Goal: Task Accomplishment & Management: Complete application form

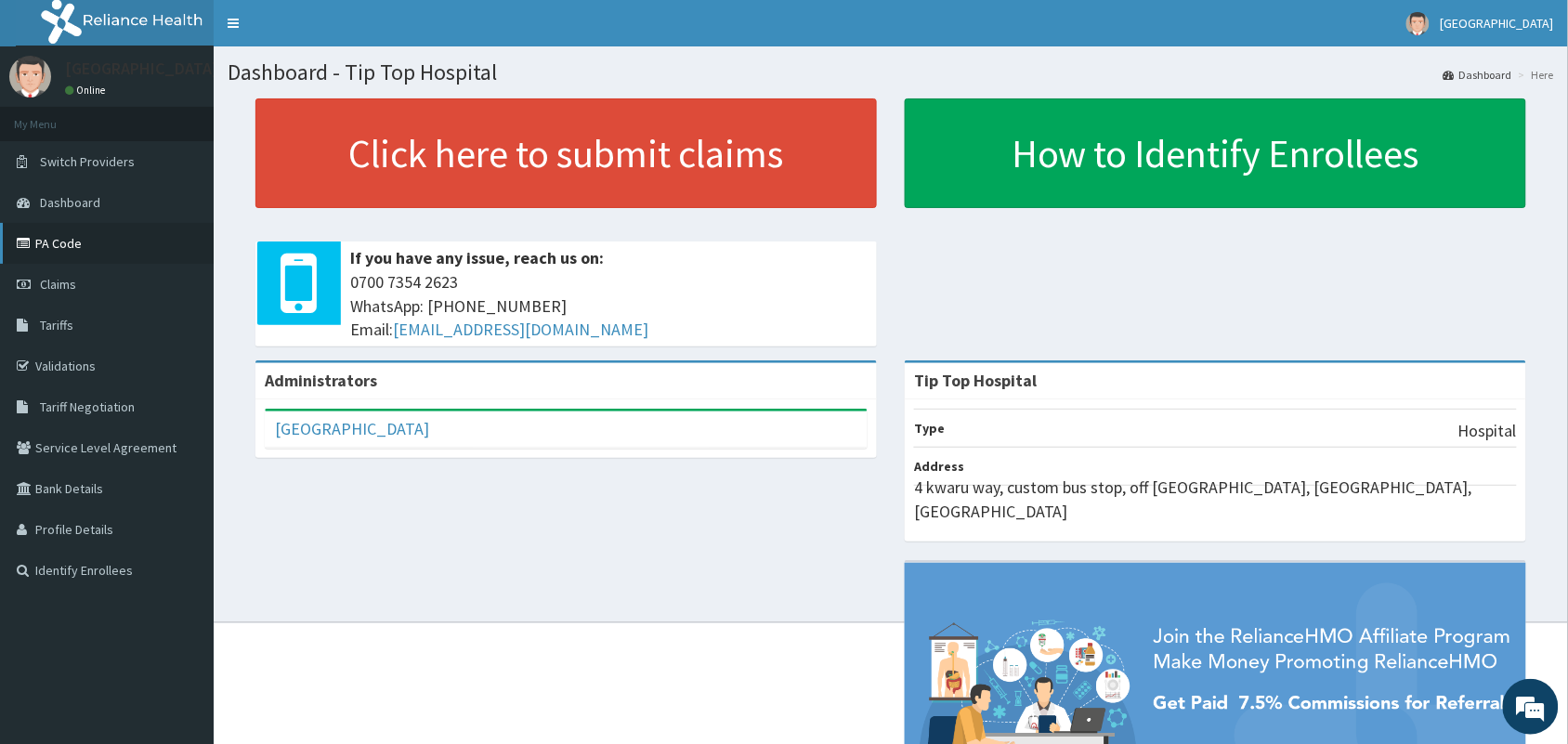
click at [53, 244] on link "PA Code" at bounding box center [106, 243] width 213 height 41
click at [70, 246] on link "PA Code" at bounding box center [106, 243] width 213 height 41
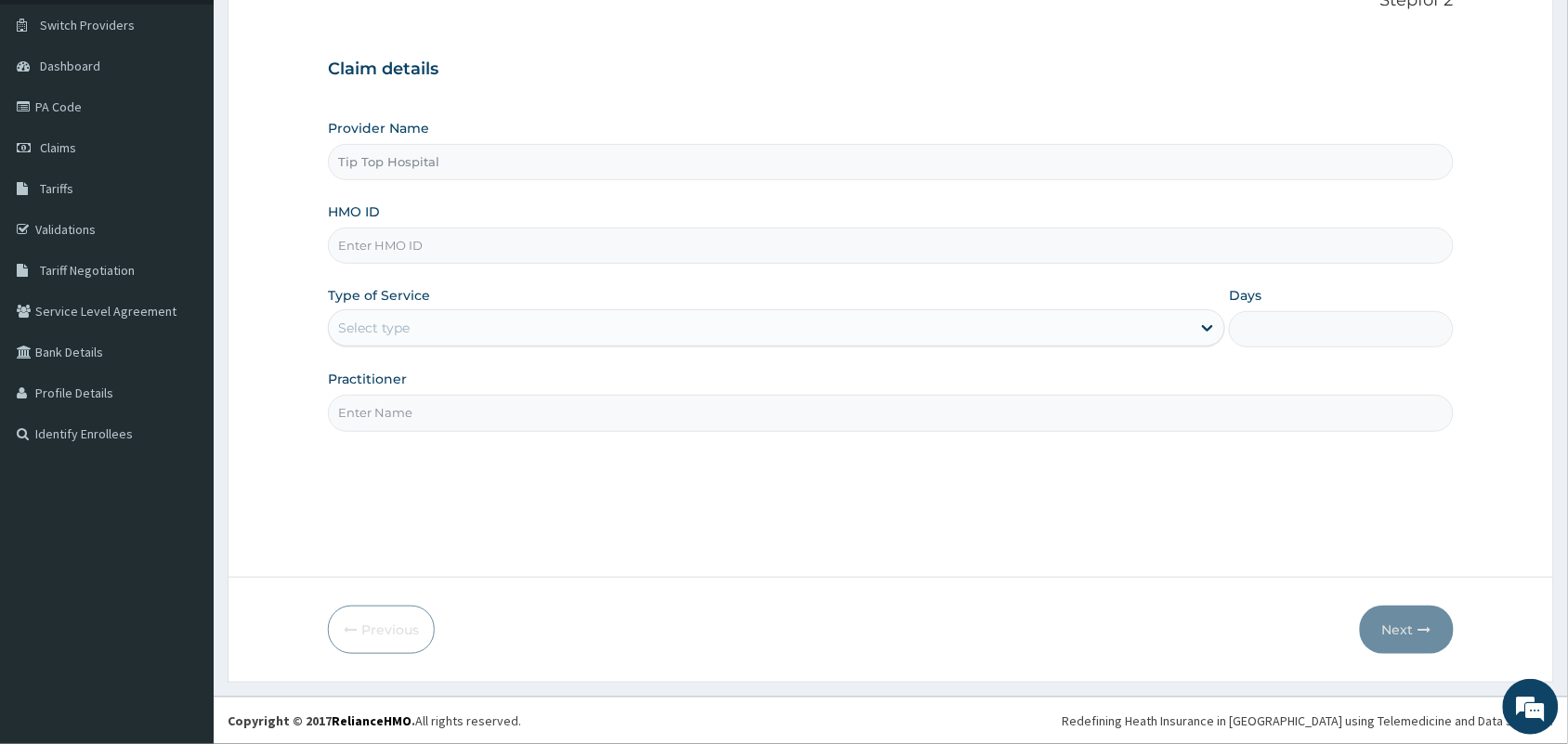
click at [893, 248] on input "HMO ID" at bounding box center [891, 245] width 1126 height 36
type input "EFT/10115/B"
click at [535, 335] on div "Select type" at bounding box center [760, 327] width 862 height 30
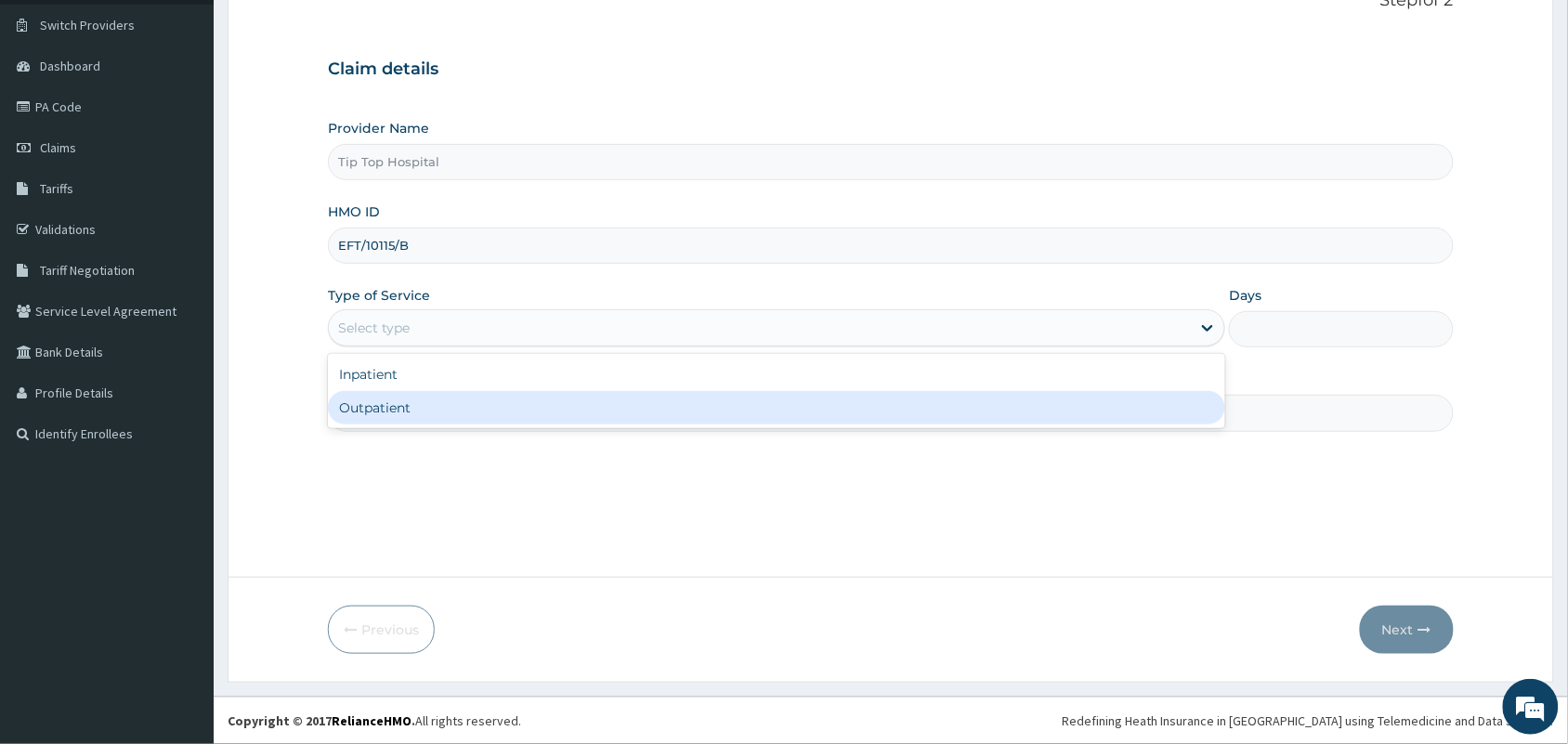
click at [460, 405] on div "Outpatient" at bounding box center [776, 407] width 897 height 33
type input "1"
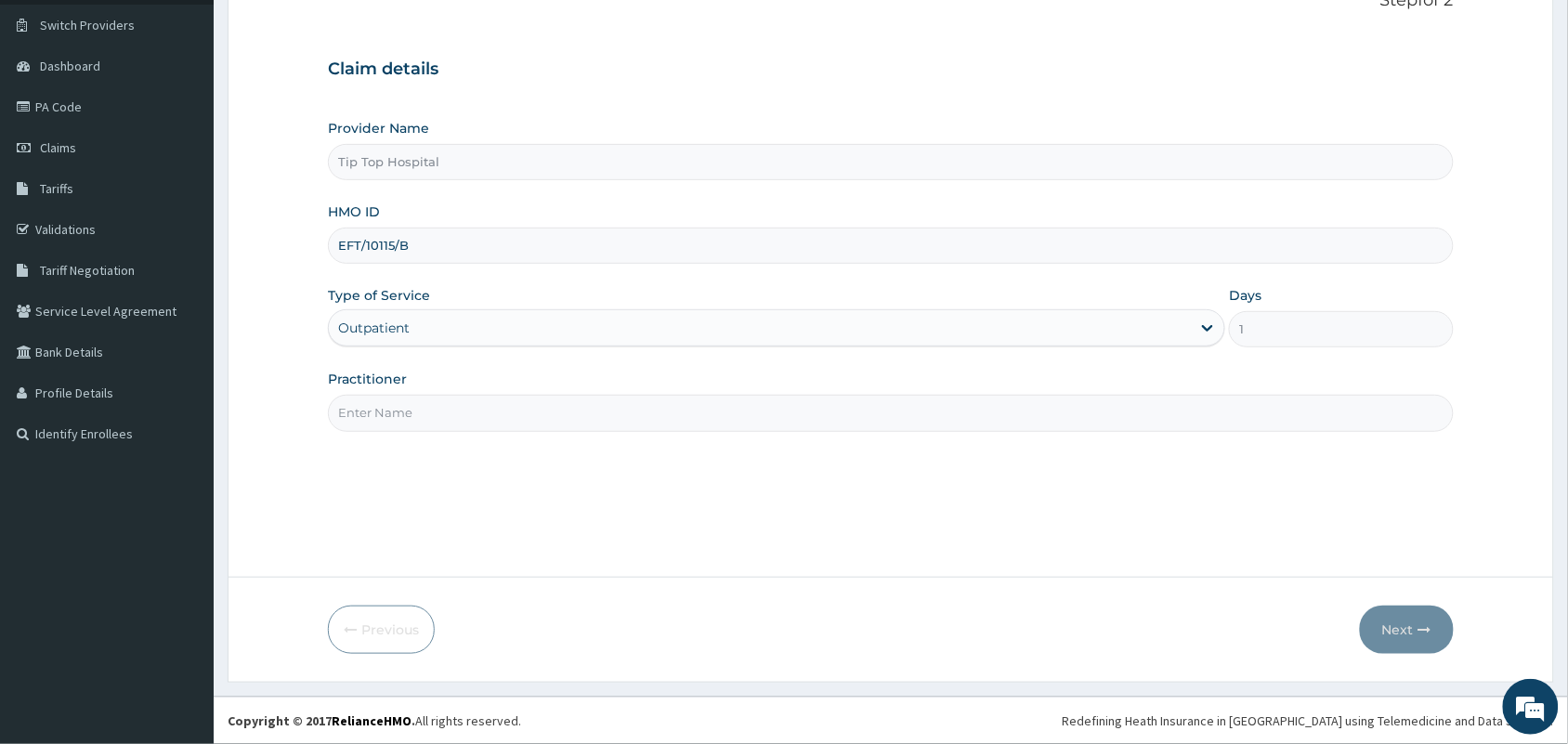
click at [458, 407] on input "Practitioner" at bounding box center [891, 412] width 1126 height 36
type input "DR"
click at [1398, 628] on button "Next" at bounding box center [1406, 630] width 93 height 49
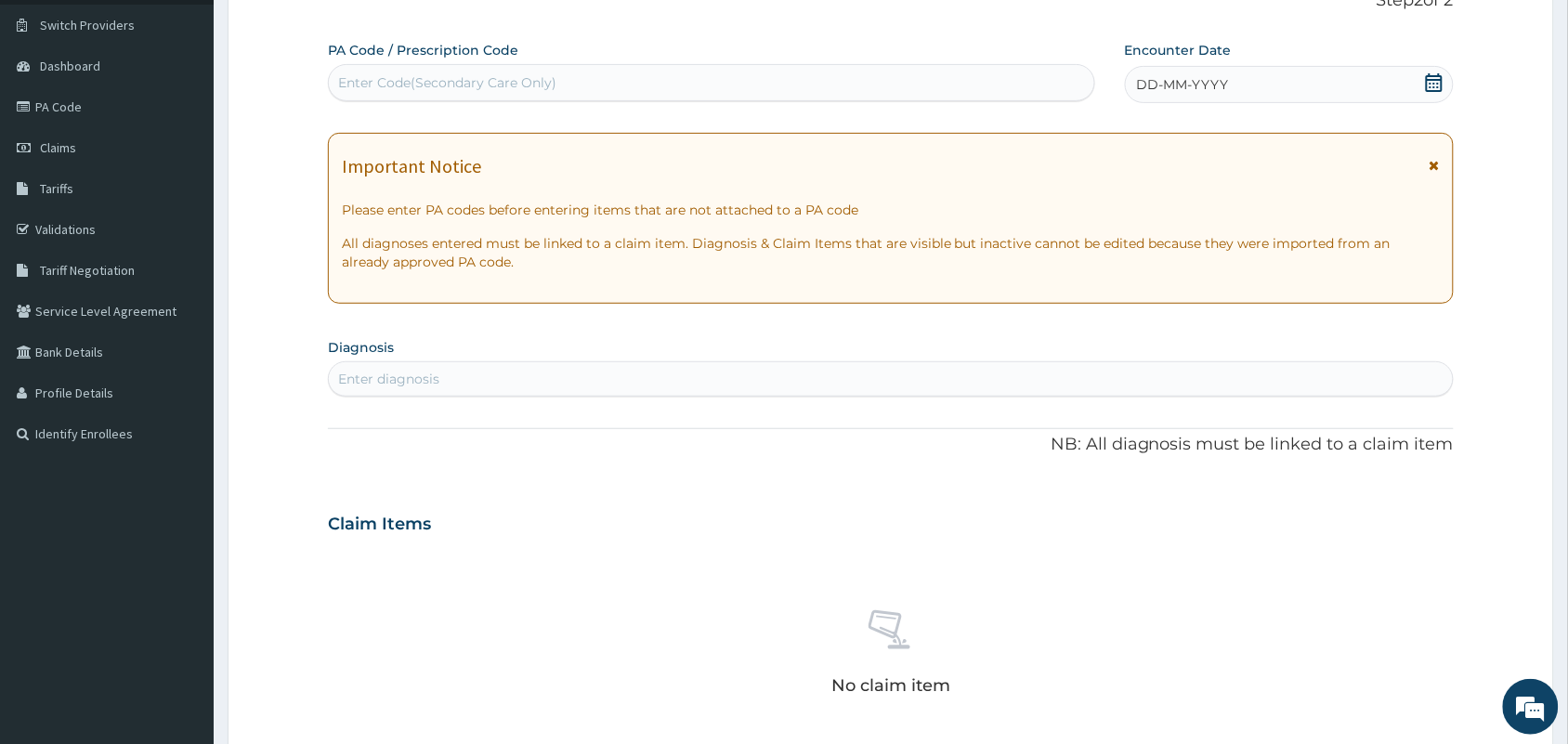
click at [664, 85] on div "Enter Code(Secondary Care Only)" at bounding box center [712, 83] width 765 height 30
paste input "PA/3E8906"
type input "PA/3E8906"
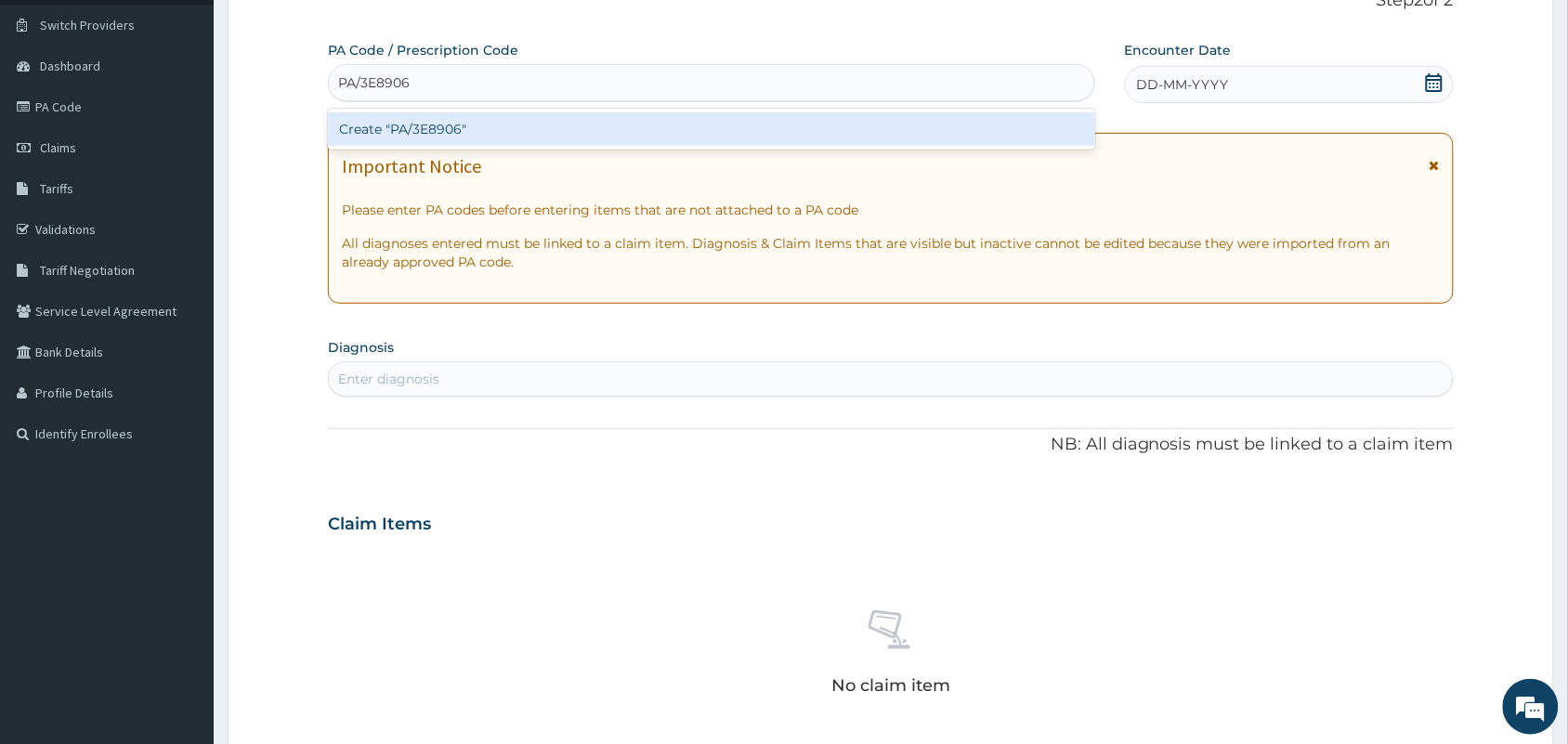
click at [643, 126] on div "Create "PA/3E8906"" at bounding box center [712, 129] width 767 height 33
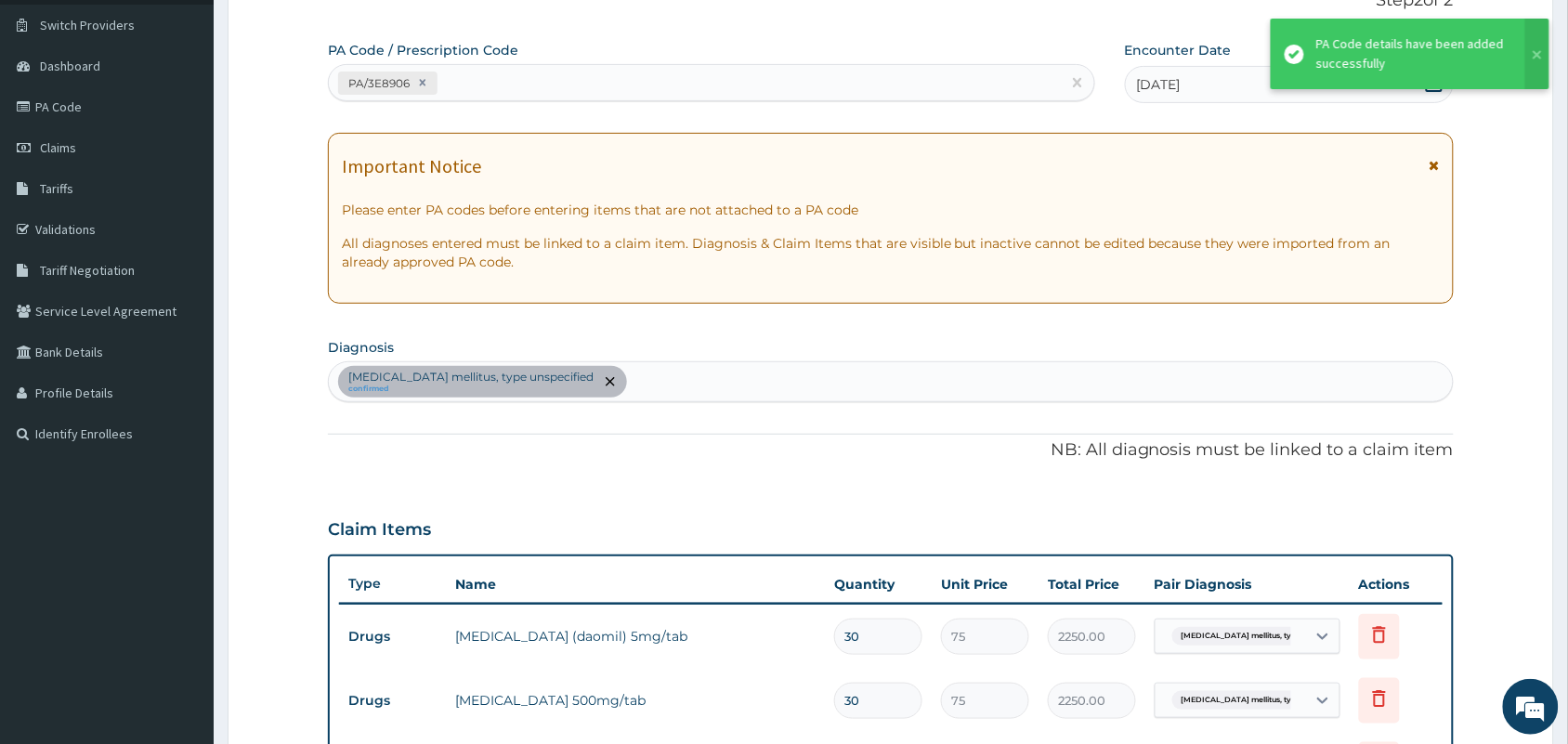
scroll to position [591, 0]
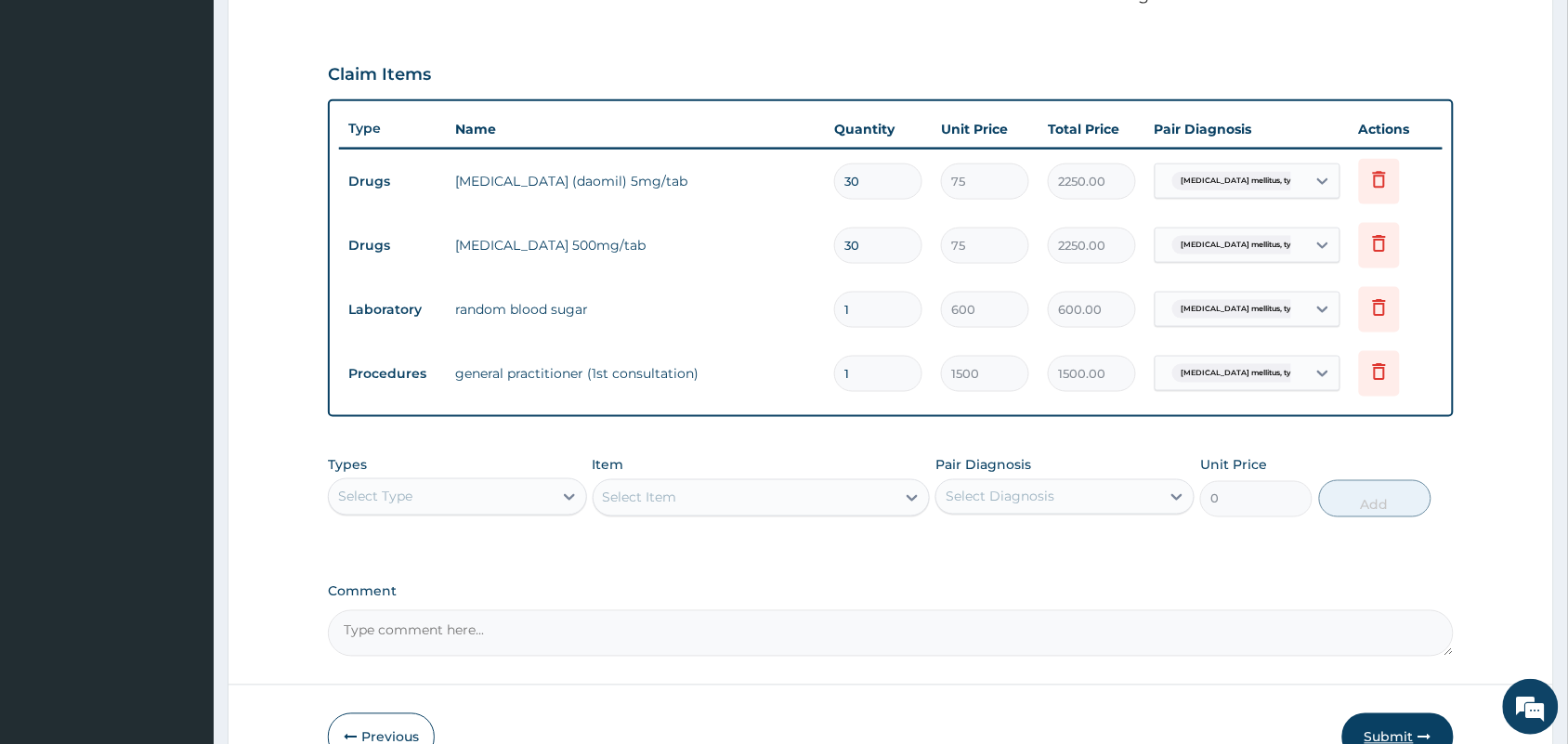
click at [1393, 725] on button "Submit" at bounding box center [1398, 737] width 111 height 49
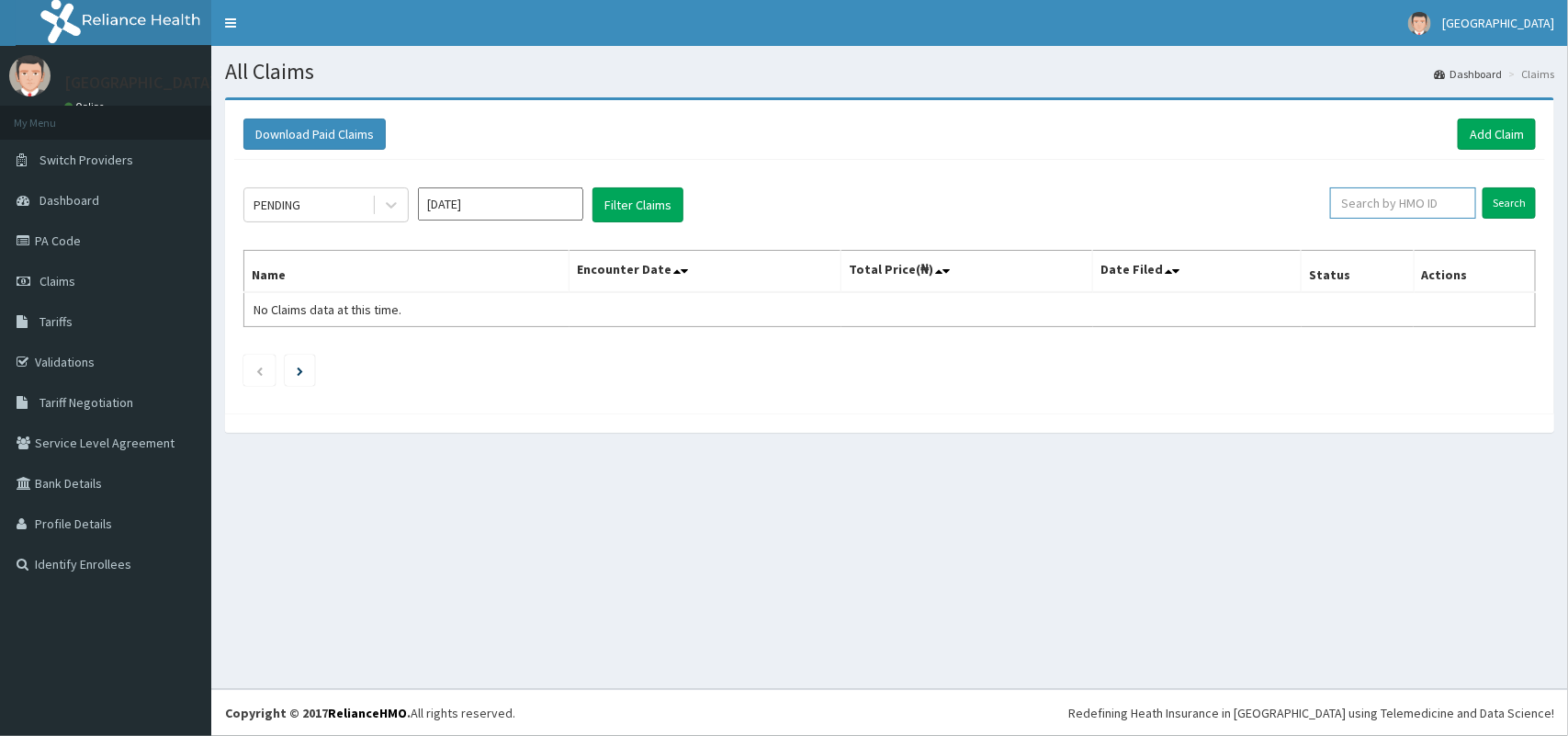
click at [1426, 212] on input "text" at bounding box center [1403, 203] width 146 height 31
type input "EFT/10115/B"
click at [1500, 202] on input "Search" at bounding box center [1508, 203] width 53 height 31
